Goal: Information Seeking & Learning: Learn about a topic

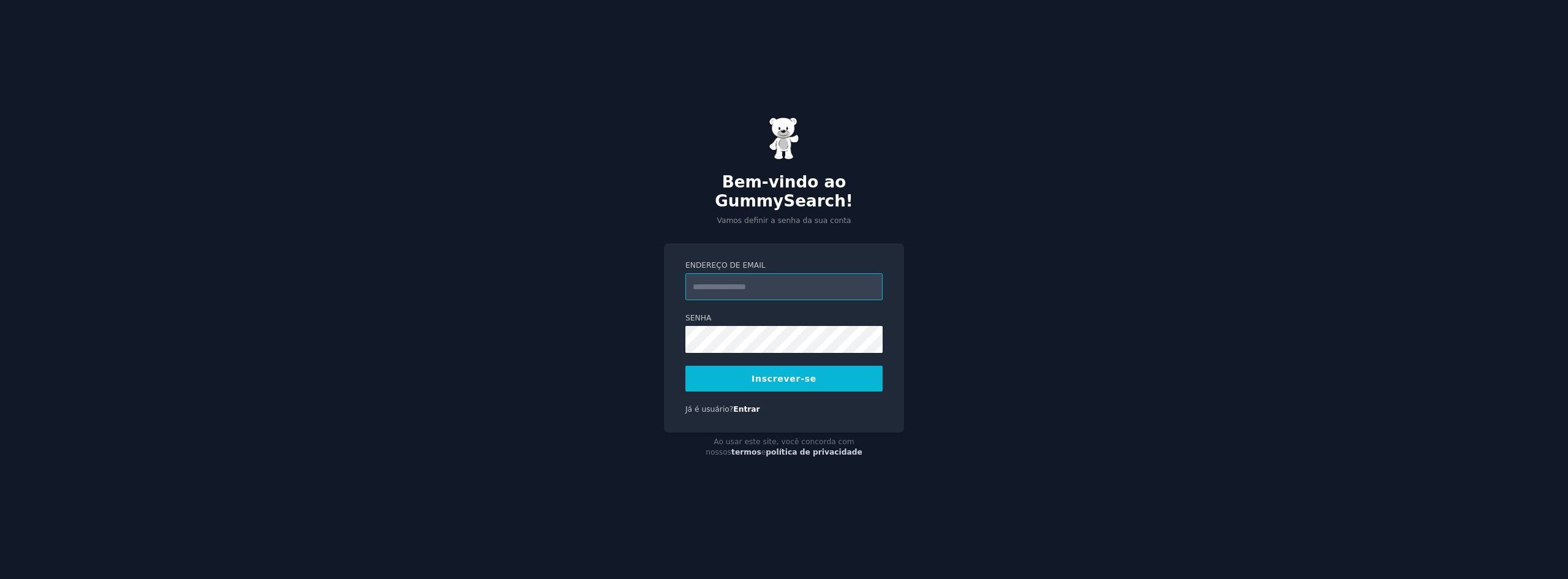
click at [722, 282] on input "Endereço de email" at bounding box center [784, 286] width 197 height 27
type input "**********"
click at [806, 374] on font "Inscrever-se" at bounding box center [784, 379] width 65 height 10
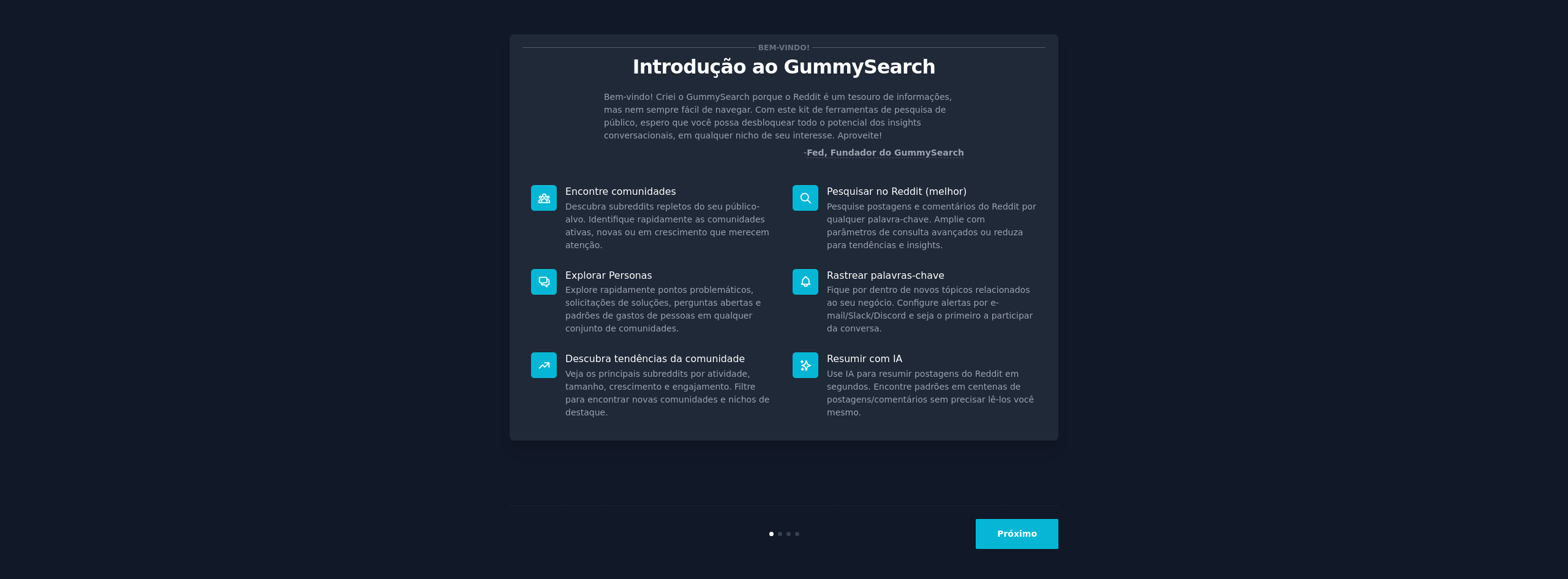
click at [1052, 540] on button "Próximo" at bounding box center [1016, 534] width 82 height 30
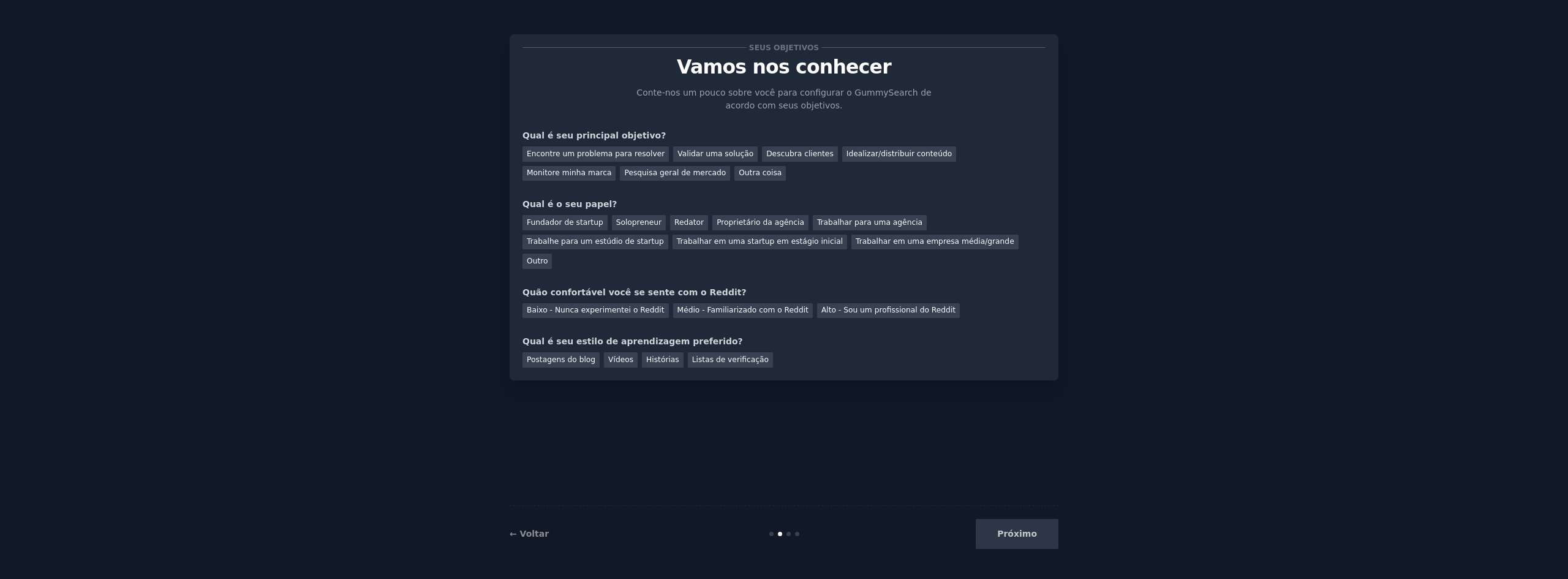
click at [1052, 540] on div "Próximo" at bounding box center [967, 534] width 183 height 30
click at [773, 155] on font "Descubra clientes" at bounding box center [799, 153] width 67 height 8
click at [859, 150] on font "Idealizar/distribuir conteúdo" at bounding box center [899, 153] width 106 height 8
click at [787, 153] on font "Descubra clientes" at bounding box center [799, 153] width 67 height 8
click at [547, 257] on font "Outro" at bounding box center [537, 261] width 21 height 8
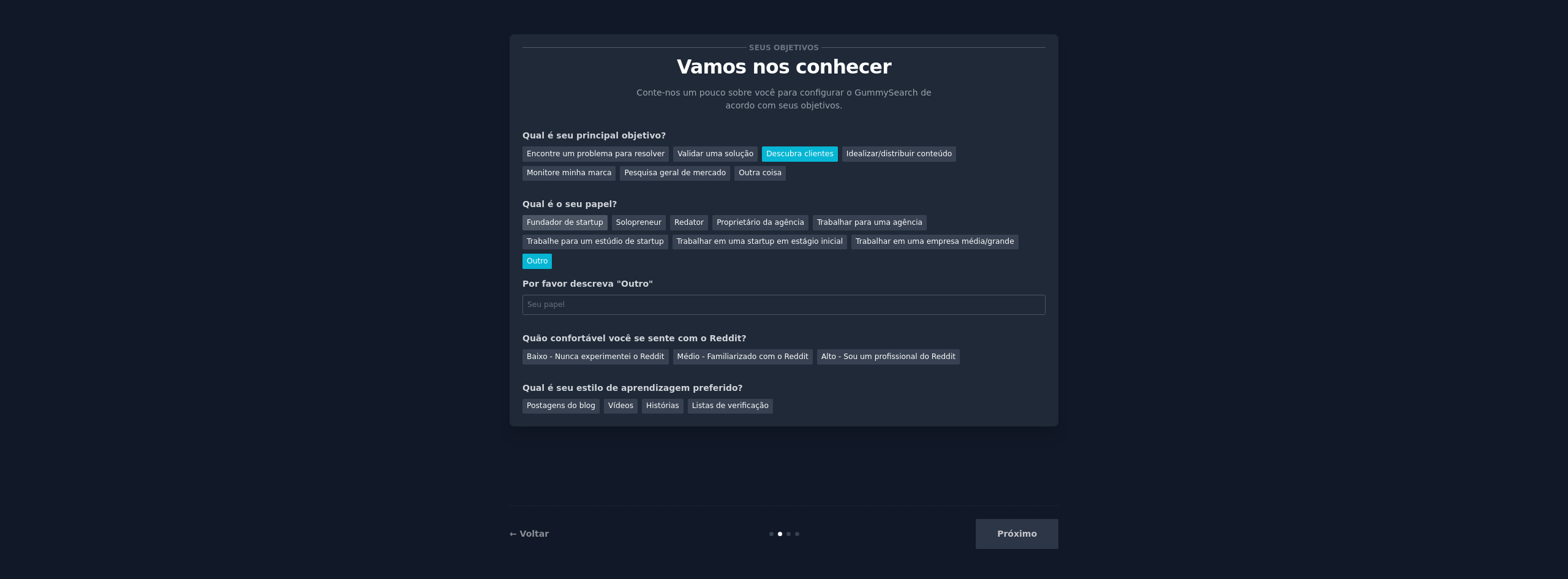
click at [578, 224] on font "Fundador de startup" at bounding box center [564, 222] width 76 height 8
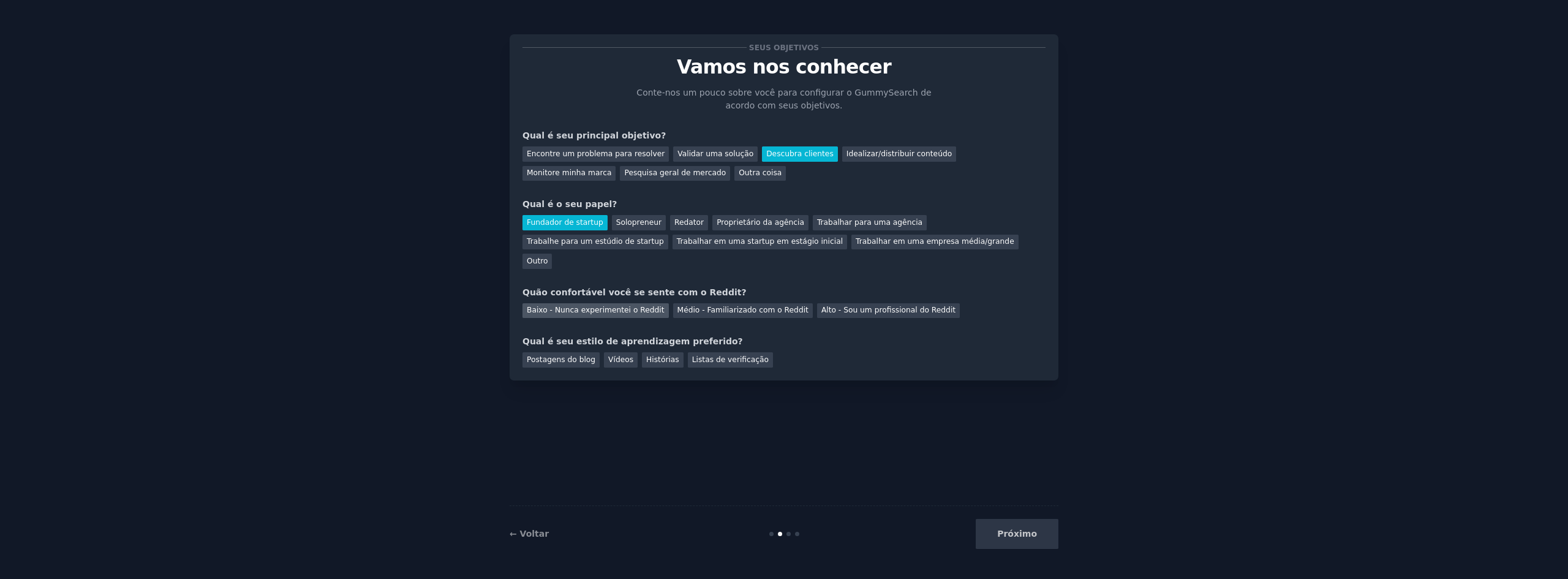
click at [591, 305] on font "Baixo - Nunca experimentei o Reddit" at bounding box center [595, 309] width 138 height 8
click at [713, 305] on font "Médio - Familiarizado com o Reddit" at bounding box center [743, 309] width 131 height 8
click at [715, 352] on div "Listas de verificação" at bounding box center [730, 360] width 85 height 15
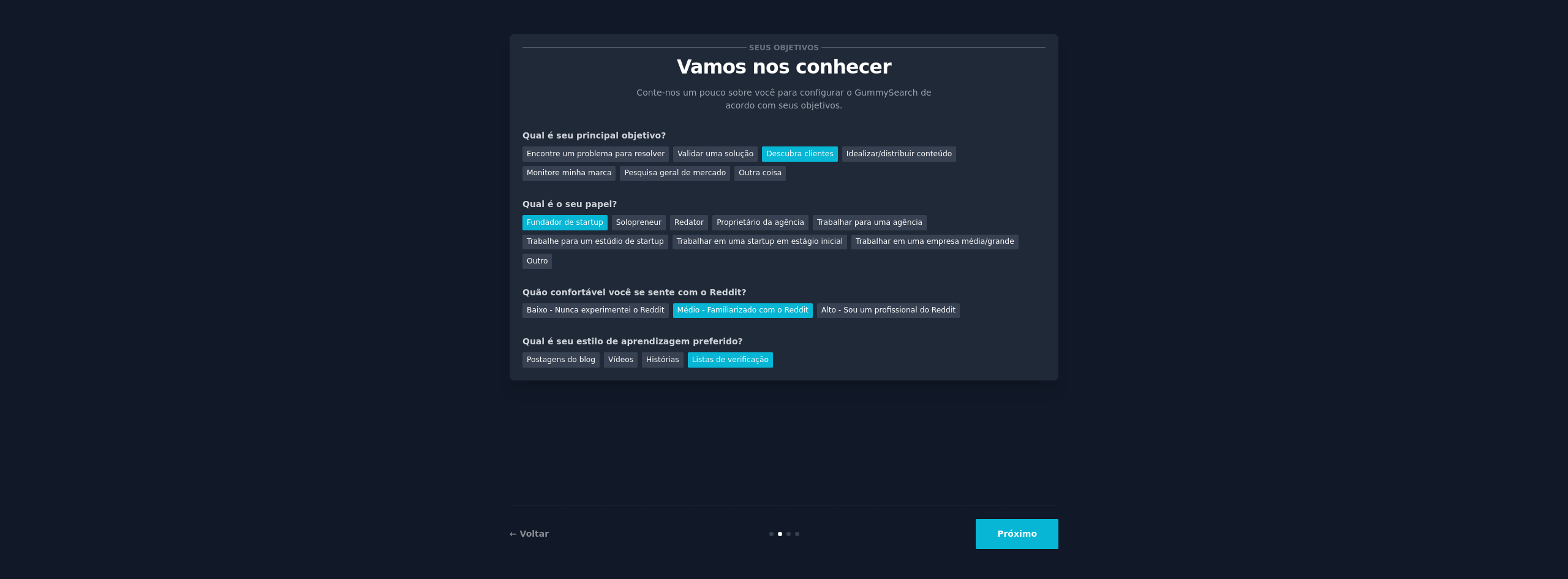
click at [1023, 532] on font "Próximo" at bounding box center [1017, 534] width 40 height 10
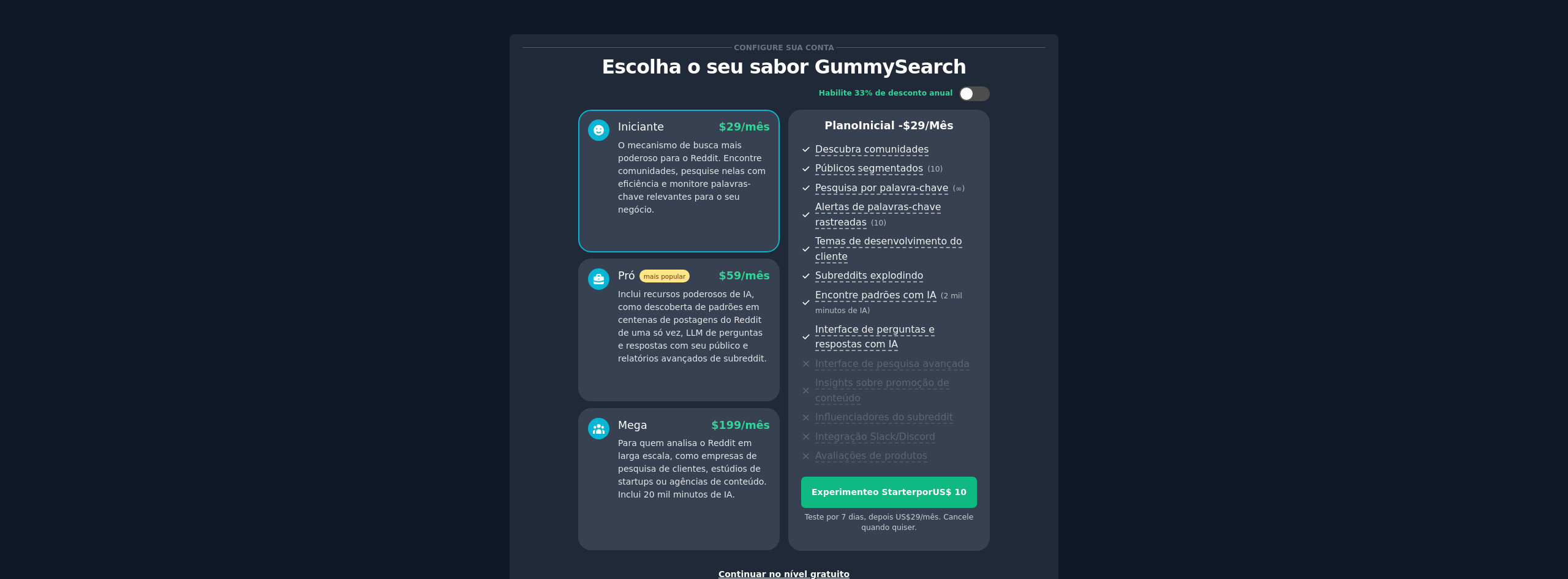
click at [826, 569] on font "Continuar no nível gratuito" at bounding box center [784, 574] width 131 height 10
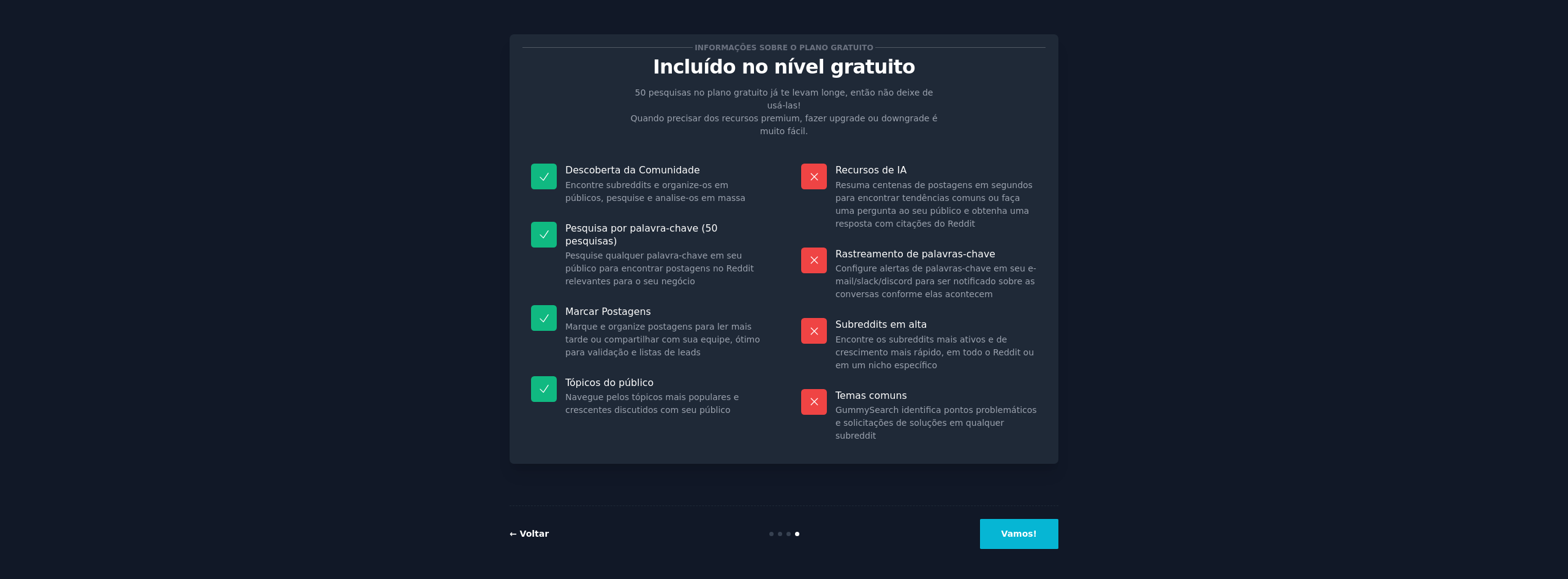
click at [529, 530] on font "← Voltar" at bounding box center [529, 534] width 39 height 10
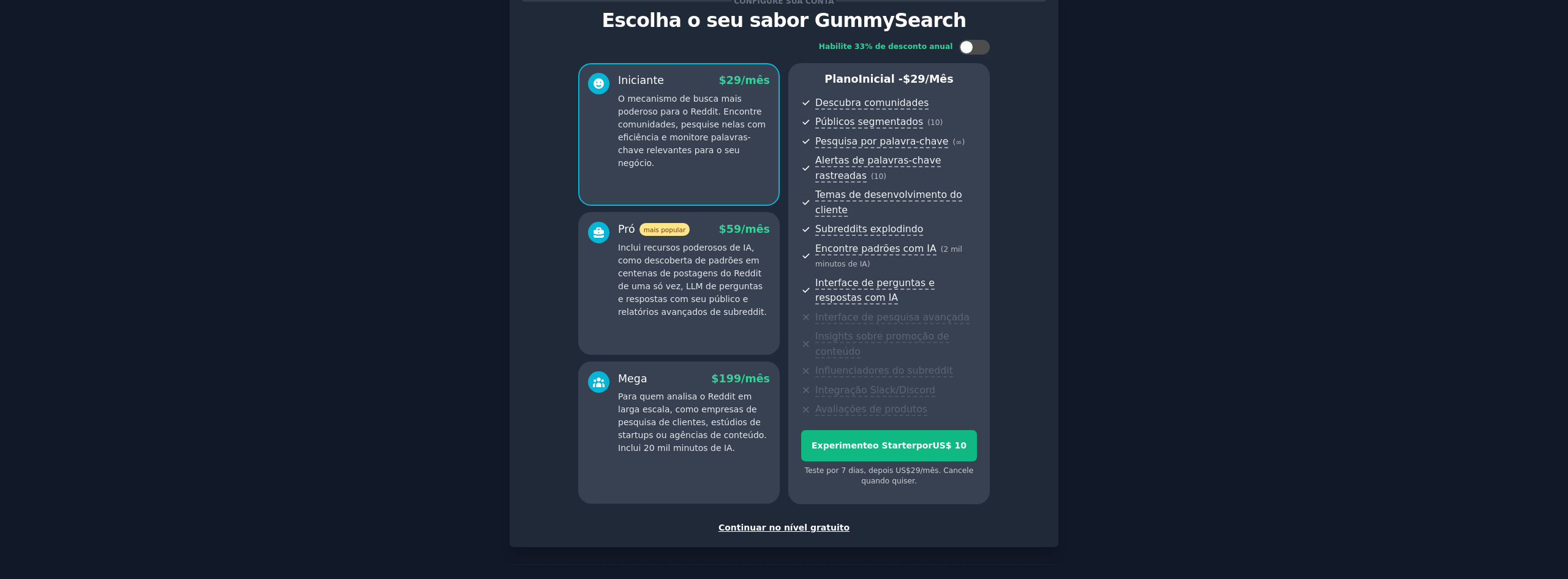
scroll to position [61, 0]
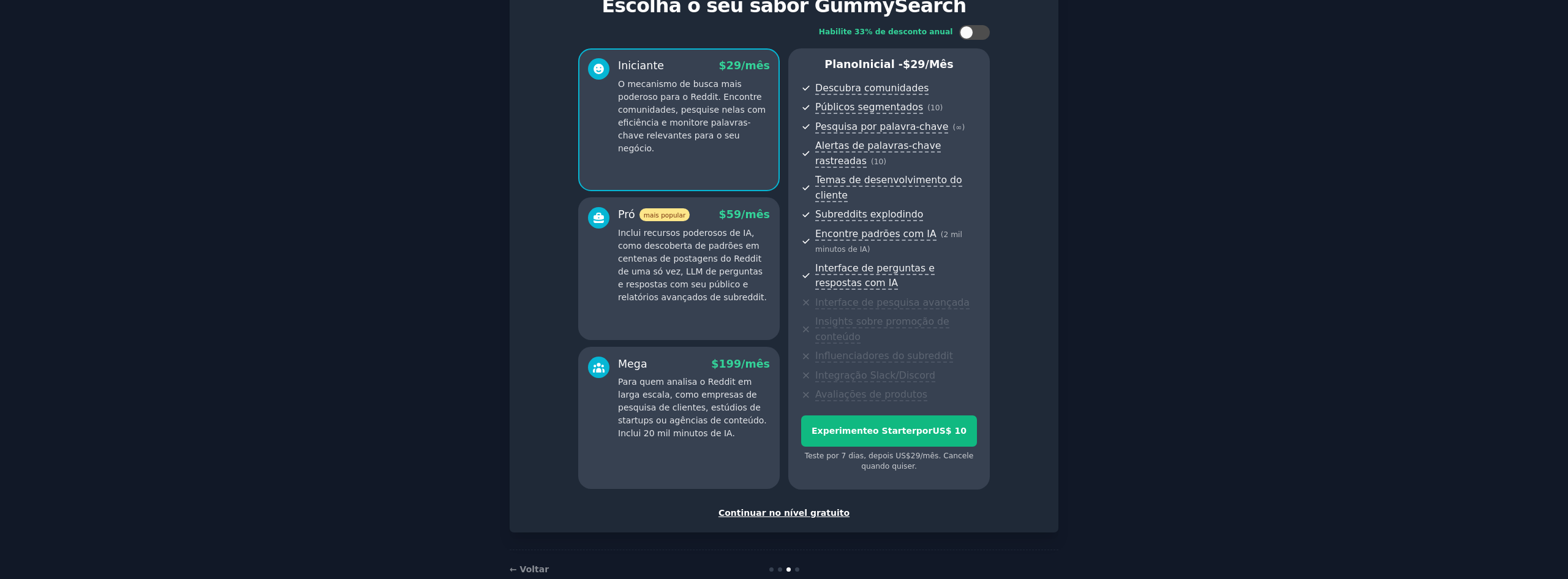
click at [809, 508] on font "Continuar no nível gratuito" at bounding box center [784, 513] width 131 height 10
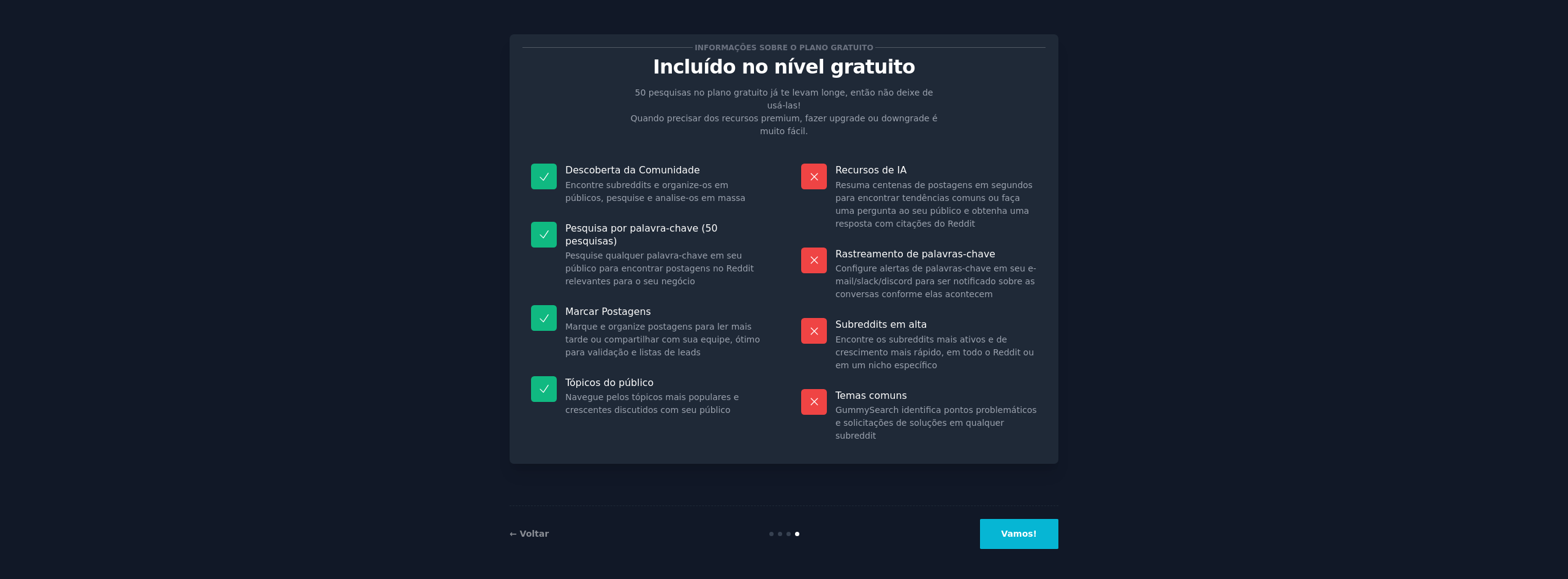
click at [1009, 520] on button "Vamos!" at bounding box center [1019, 534] width 79 height 30
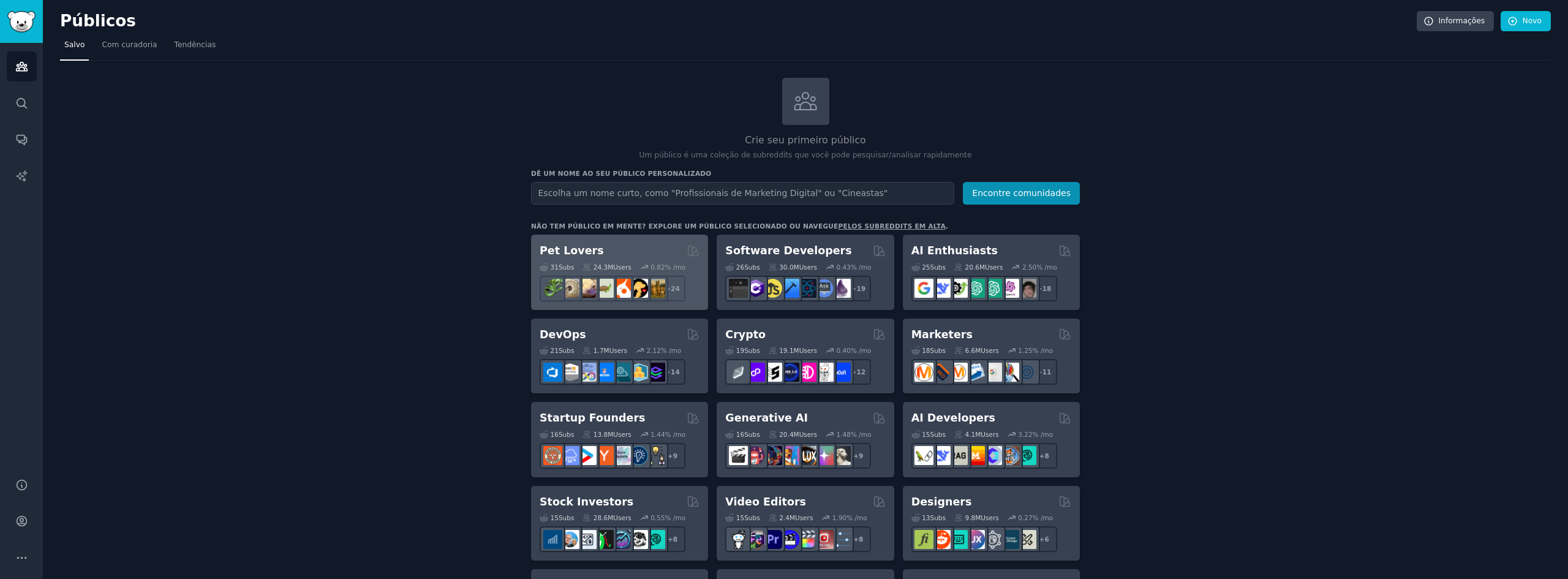
click at [609, 239] on div "Pet Lovers 31 Sub s 24.3M Users 0.82 % /mo + 24" at bounding box center [620, 272] width 177 height 76
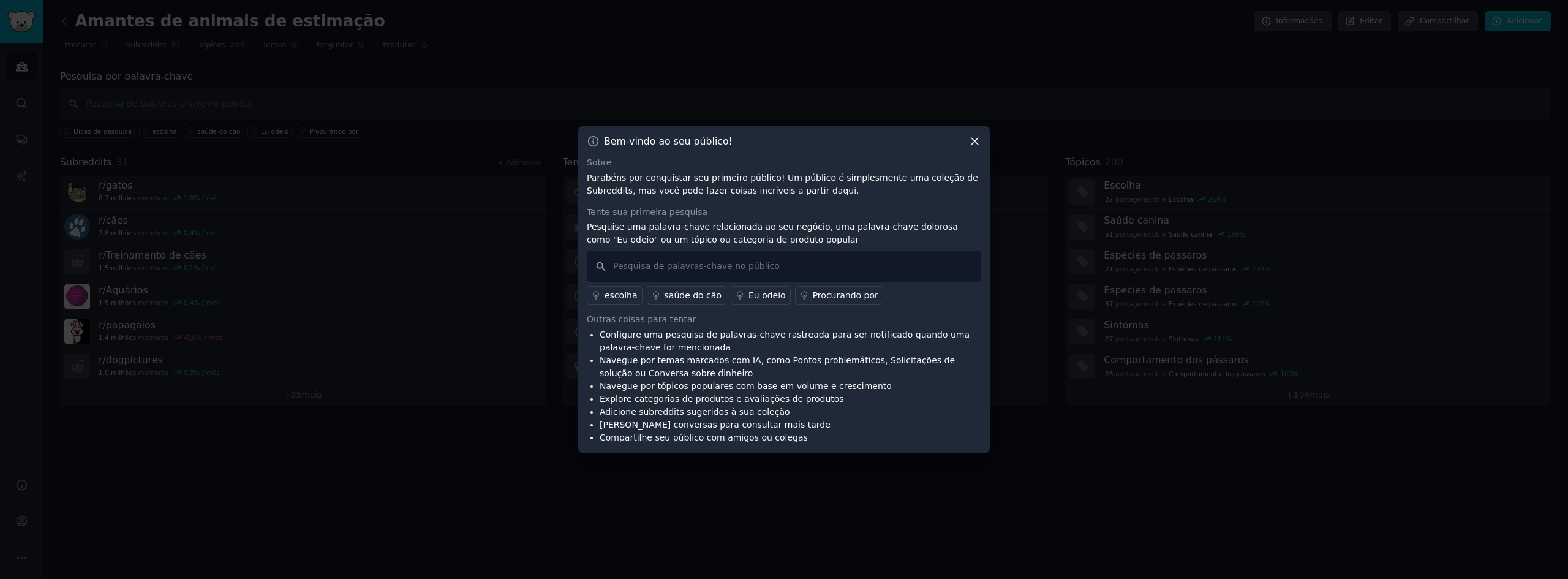
click at [973, 141] on icon at bounding box center [974, 141] width 13 height 13
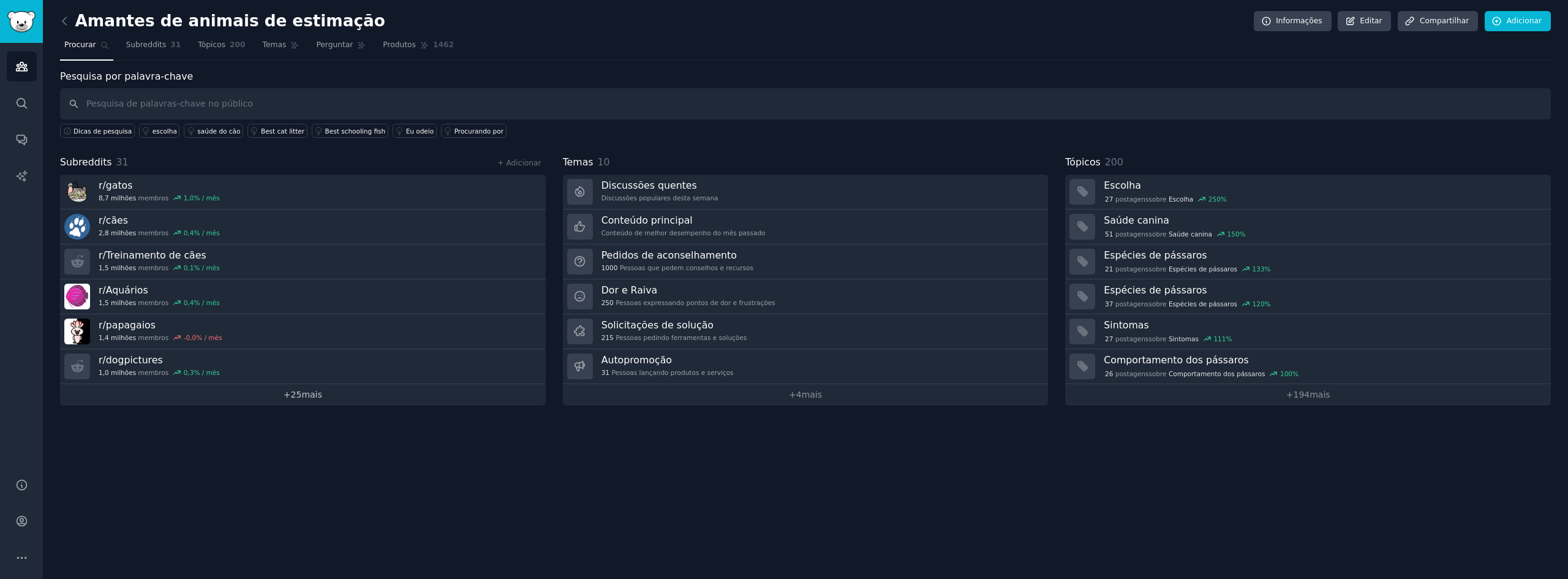
click at [322, 389] on link "+ 25 mais" at bounding box center [303, 395] width 486 height 22
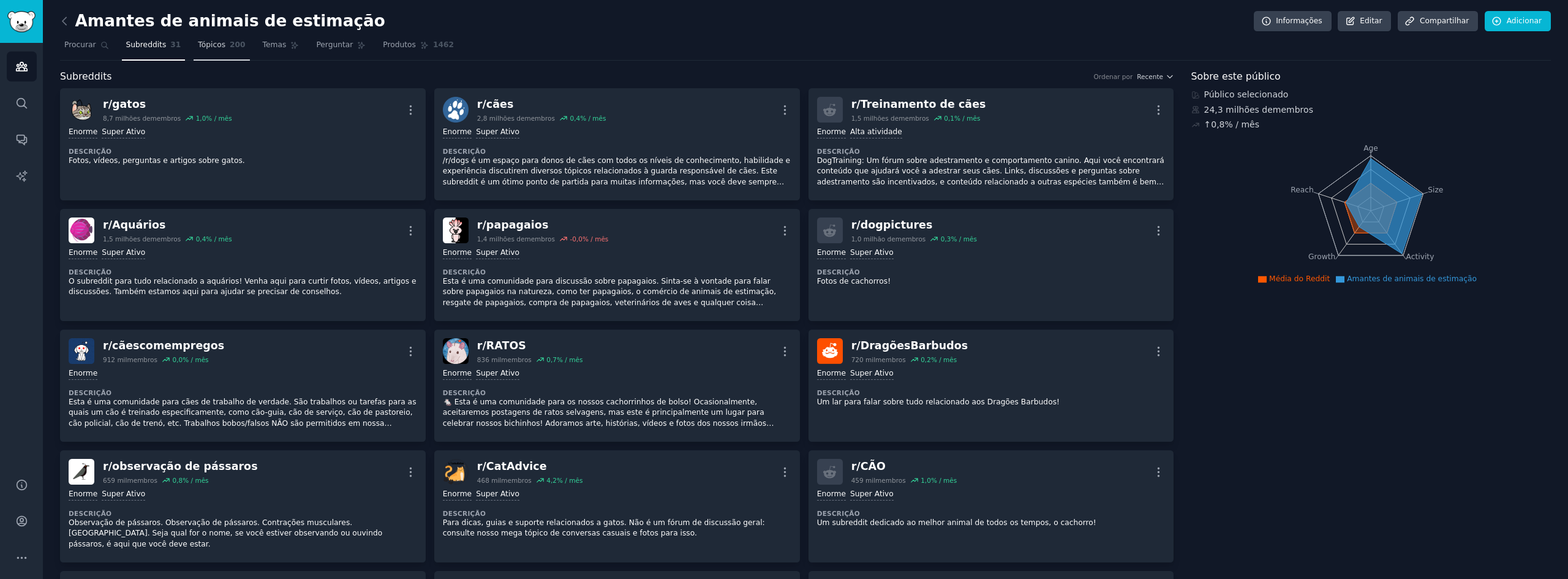
click at [205, 52] on link "Tópicos 200" at bounding box center [221, 48] width 56 height 25
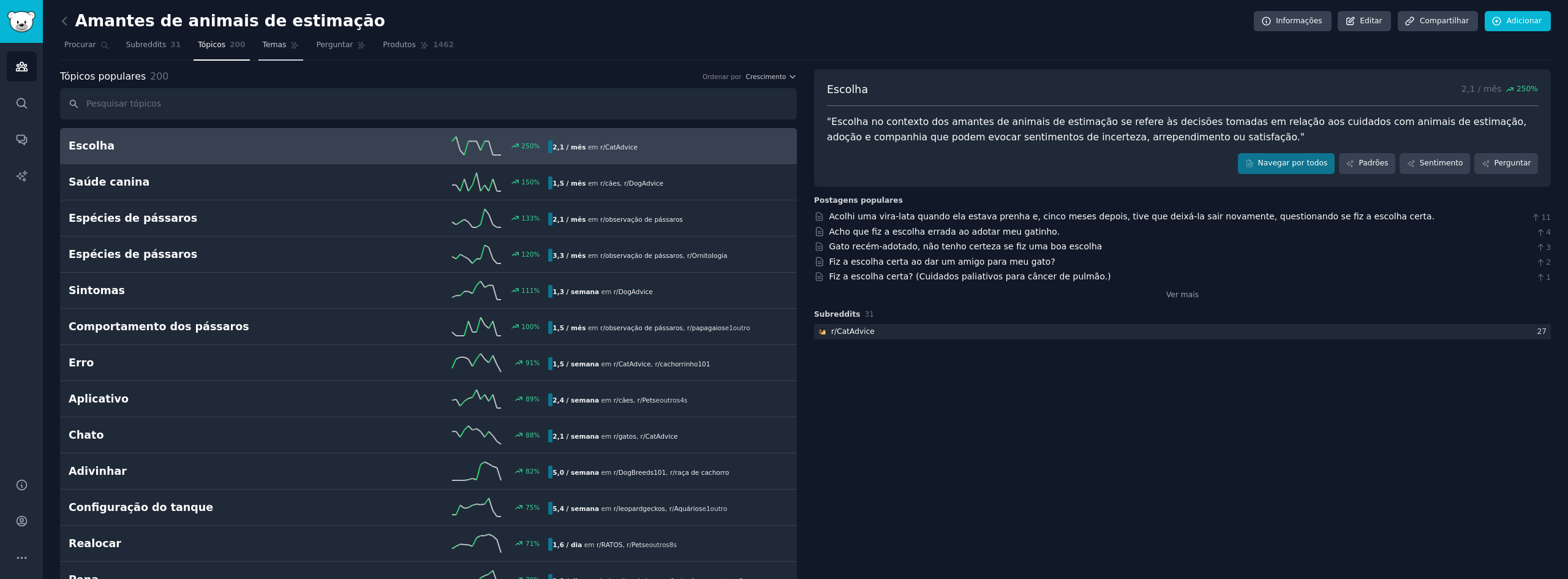
click at [268, 46] on font "Temas" at bounding box center [274, 44] width 24 height 8
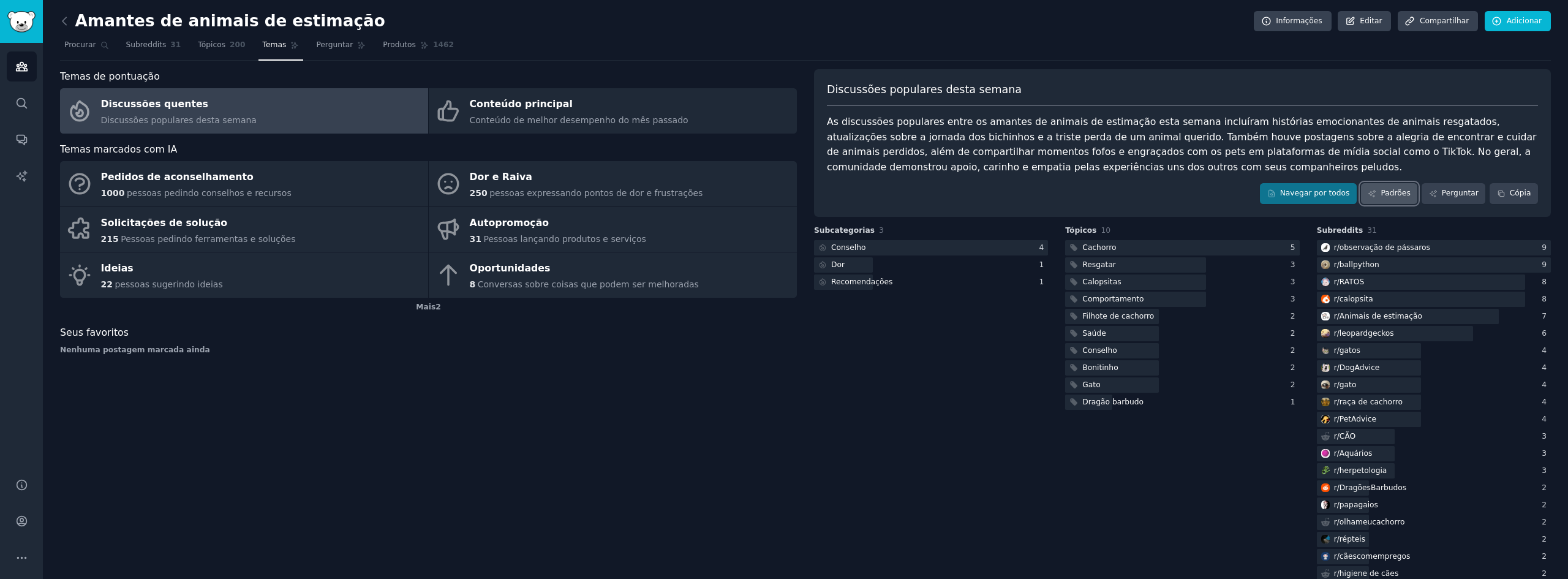
click at [1389, 193] on font "Padrões" at bounding box center [1395, 193] width 29 height 8
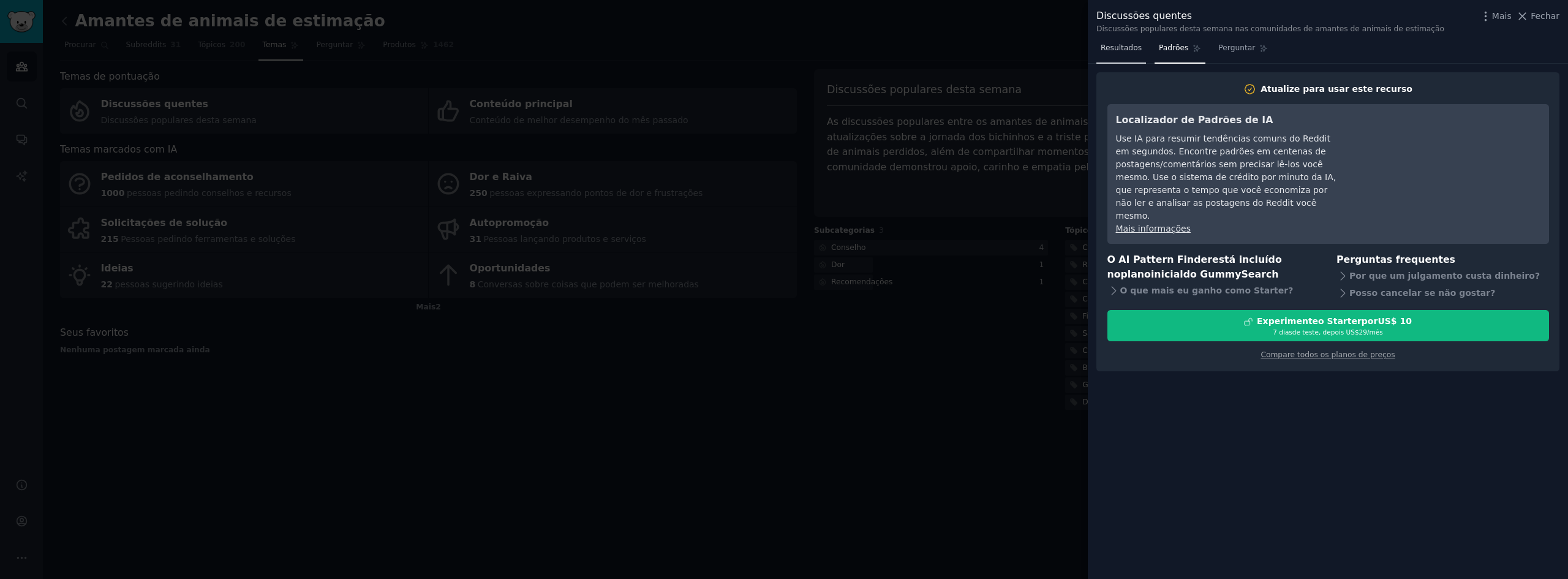
click at [1123, 51] on font "Resultados" at bounding box center [1120, 47] width 41 height 8
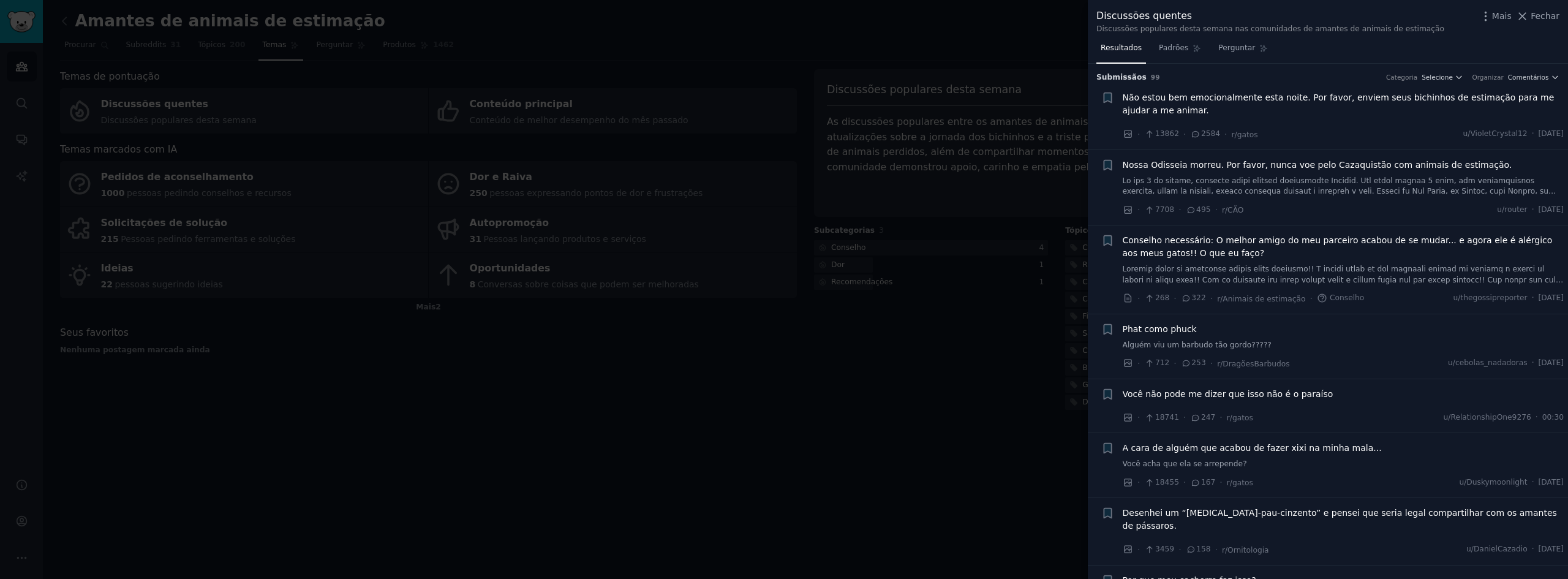
click at [1157, 34] on div "Discussões populares desta semana nas comunidades de amantes de animais de esti…" at bounding box center [1270, 29] width 348 height 11
click at [1169, 43] on font "Padrões" at bounding box center [1173, 47] width 29 height 8
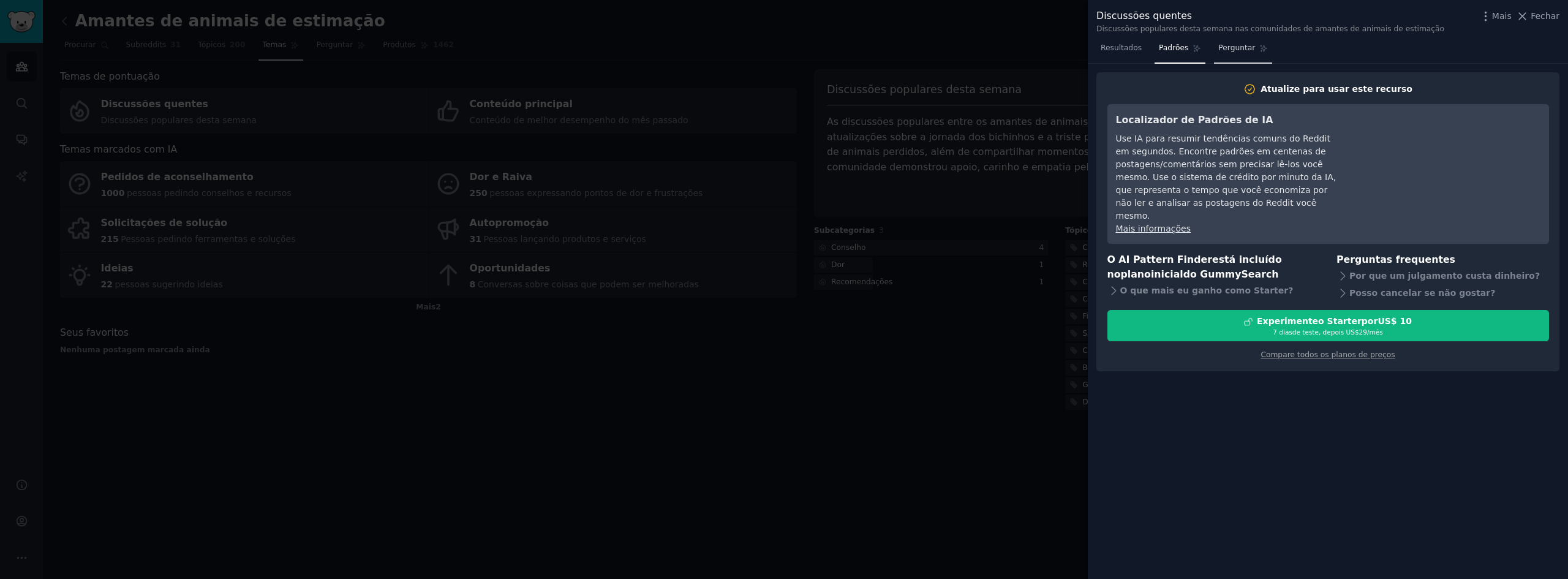
click at [1220, 49] on font "Perguntar" at bounding box center [1237, 47] width 37 height 8
